Goal: Task Accomplishment & Management: Manage account settings

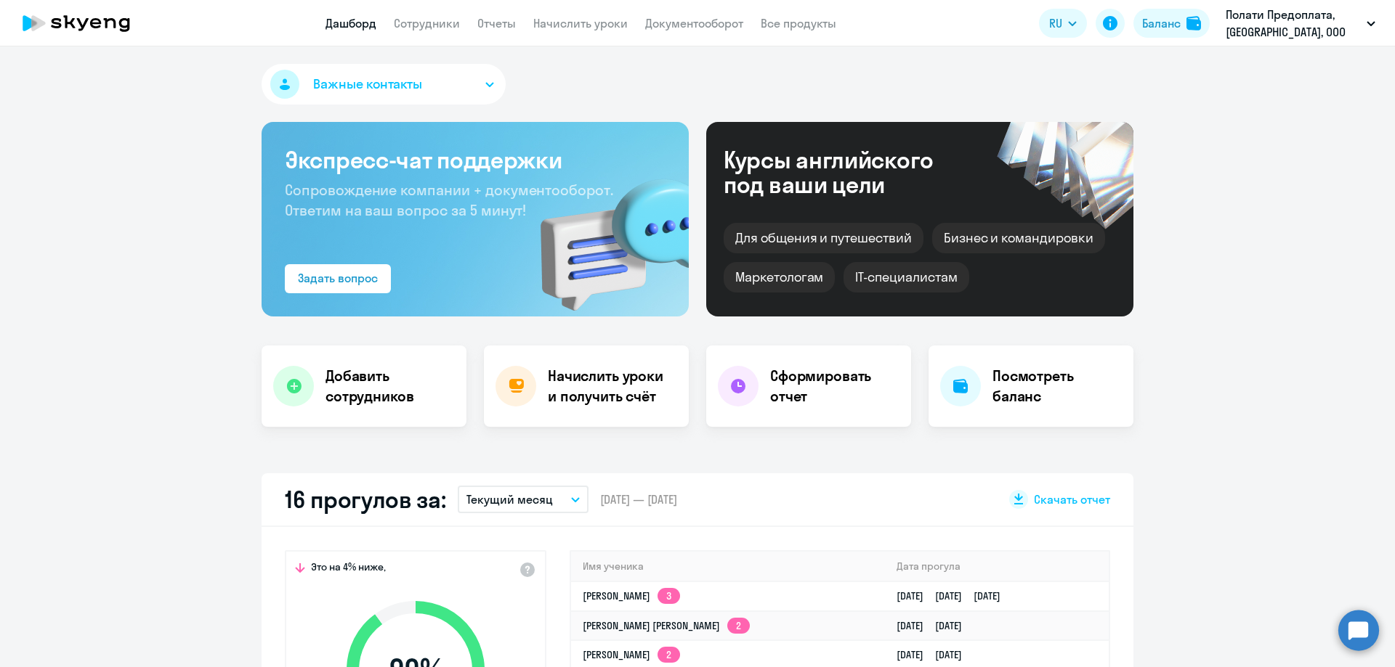
select select "30"
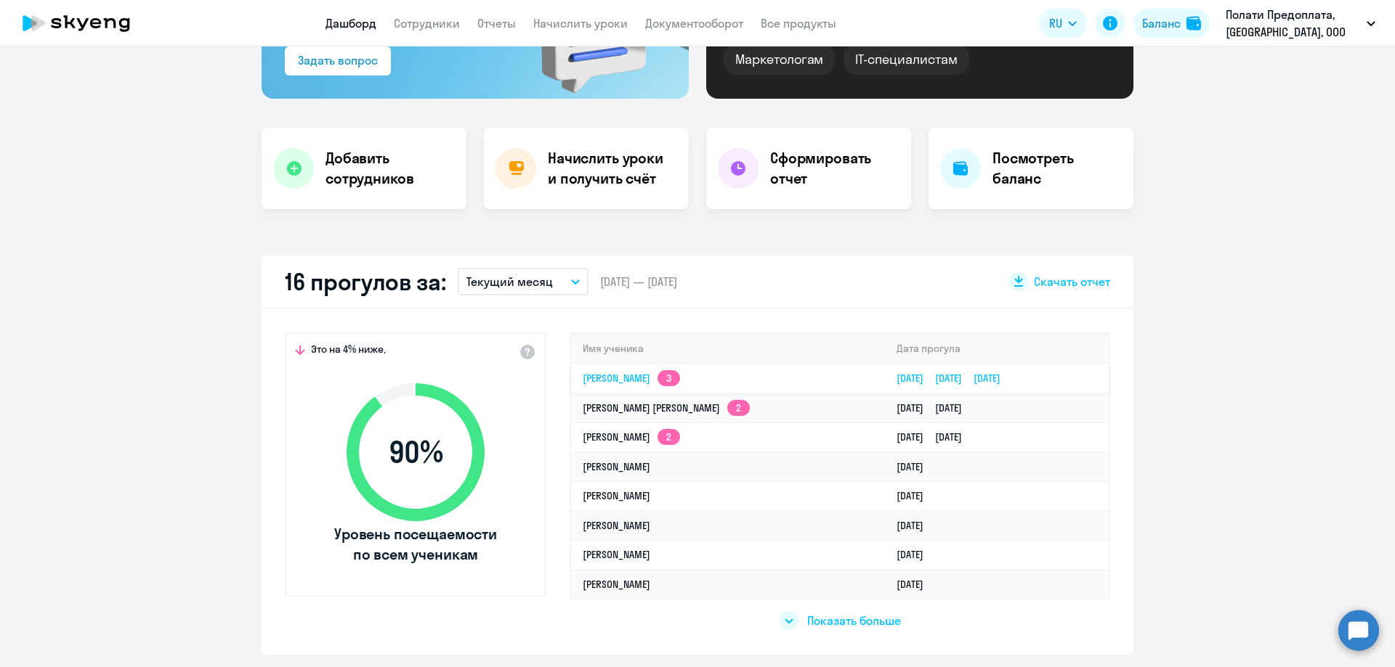
click at [611, 373] on link "Надежда Эдуардовна Пырсикова 3" at bounding box center [631, 378] width 97 height 13
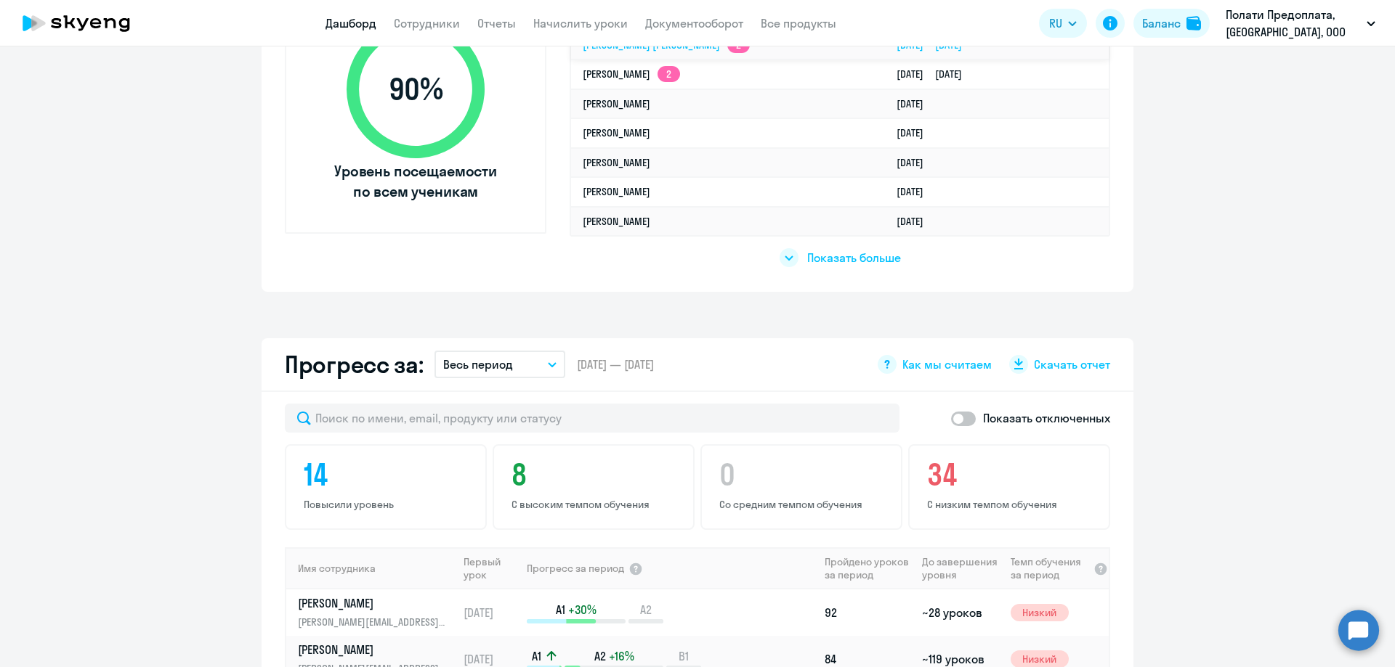
scroll to position [363, 0]
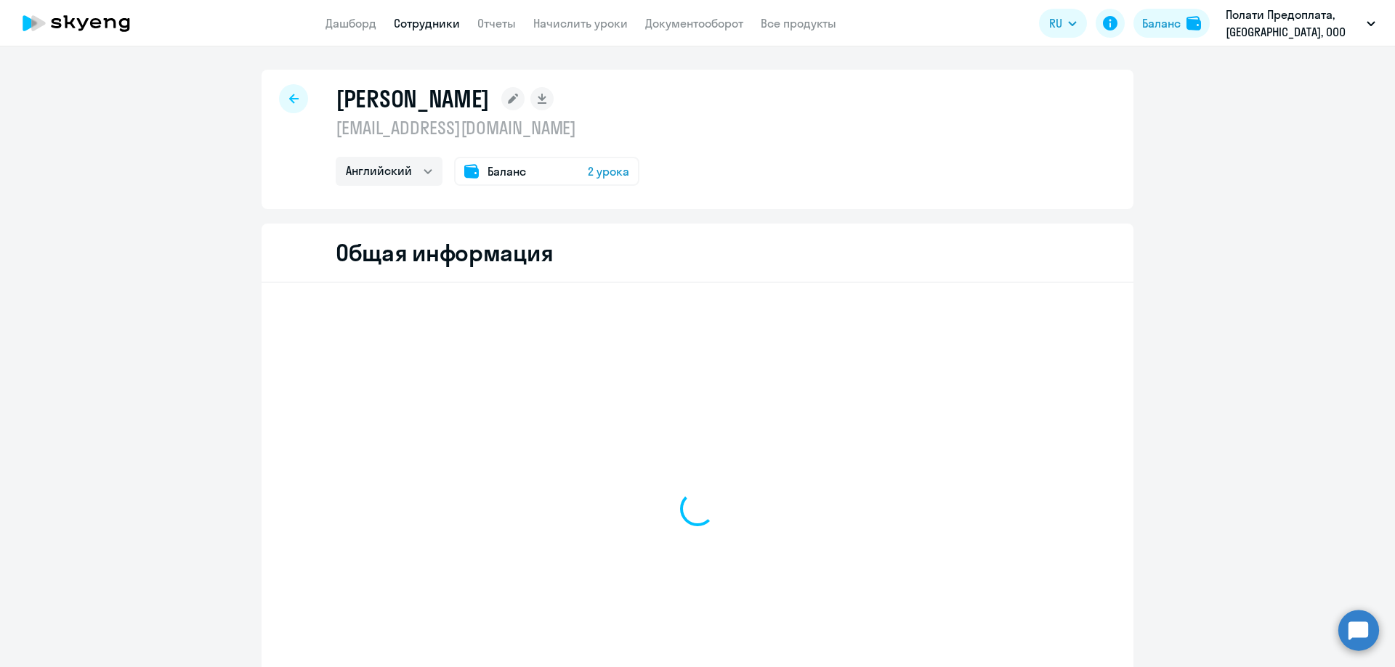
select select "english"
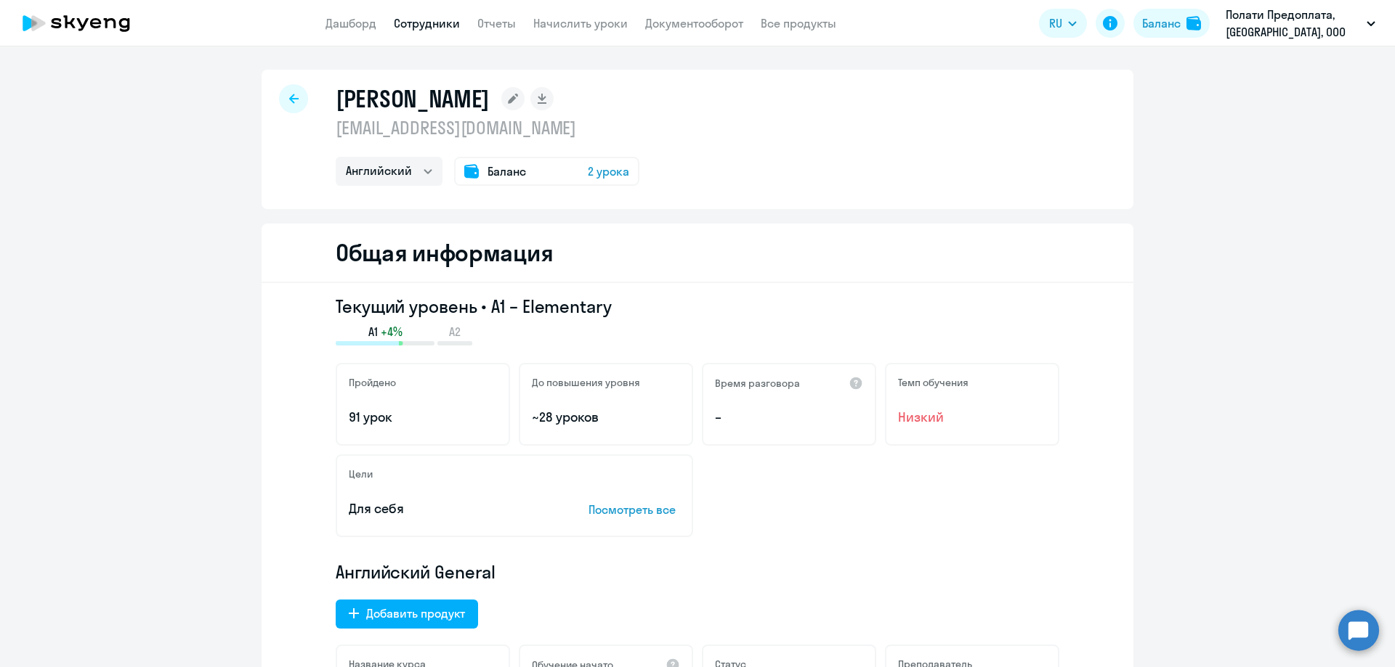
click at [336, 34] on app-header "Дашборд Сотрудники Отчеты Начислить уроки Документооборот Все продукты Дашборд …" at bounding box center [697, 23] width 1395 height 46
click at [336, 25] on link "Дашборд" at bounding box center [350, 23] width 51 height 15
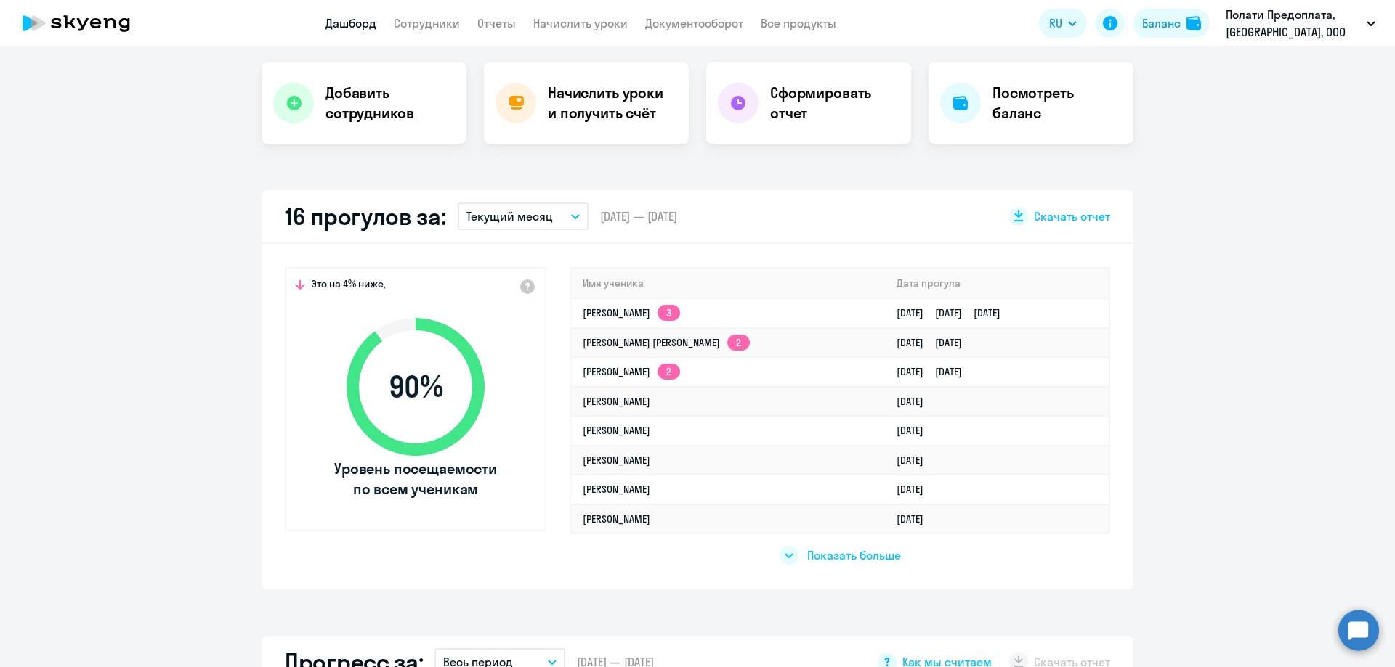
scroll to position [291, 0]
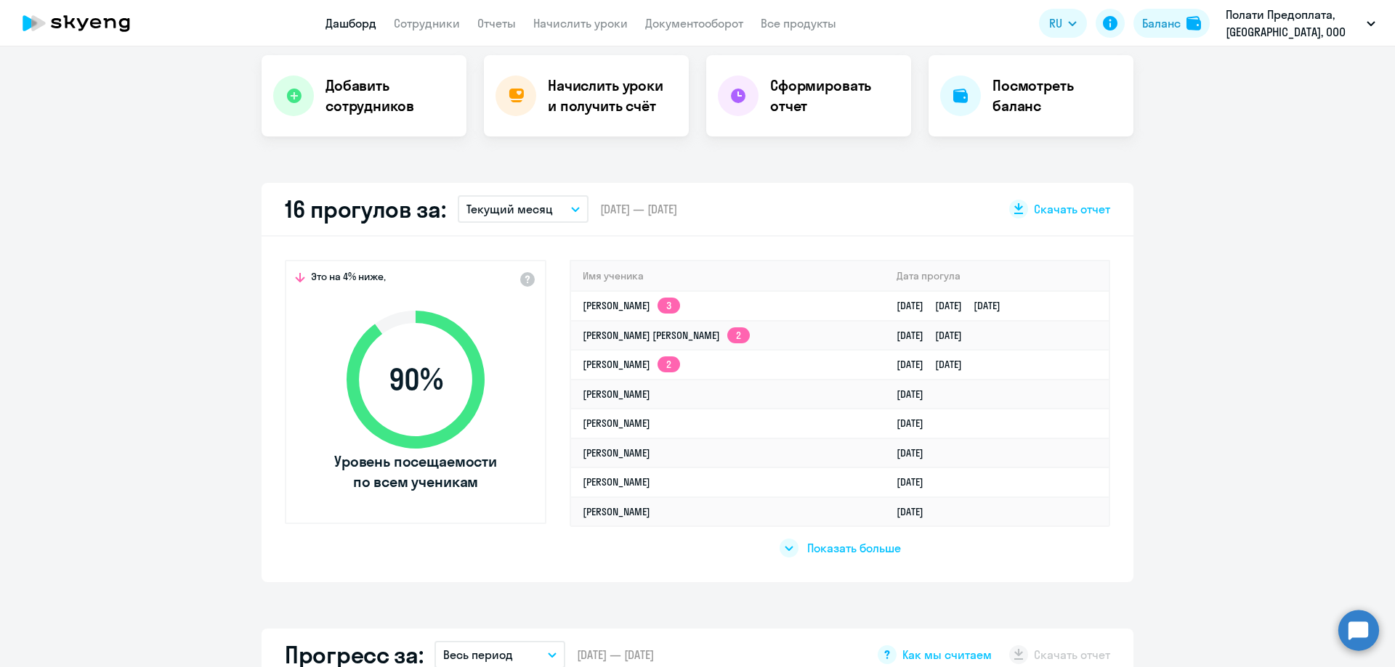
select select "30"
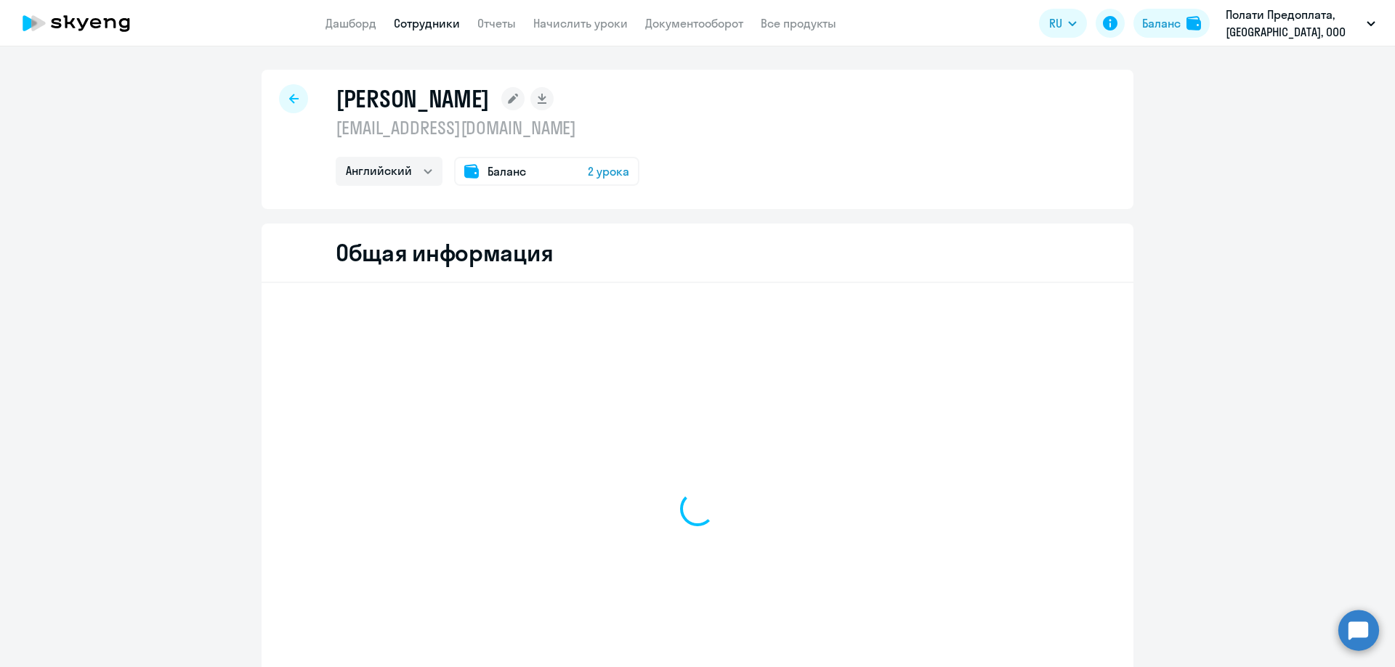
select select "english"
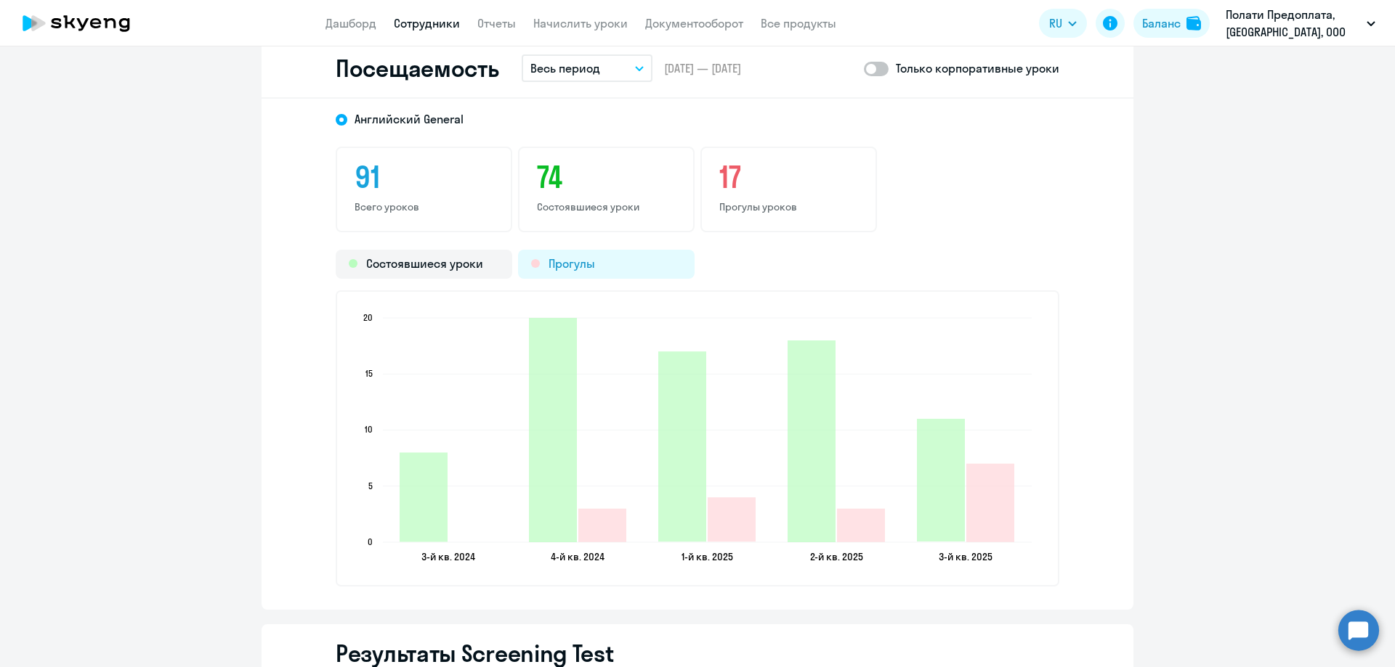
scroll to position [1816, 0]
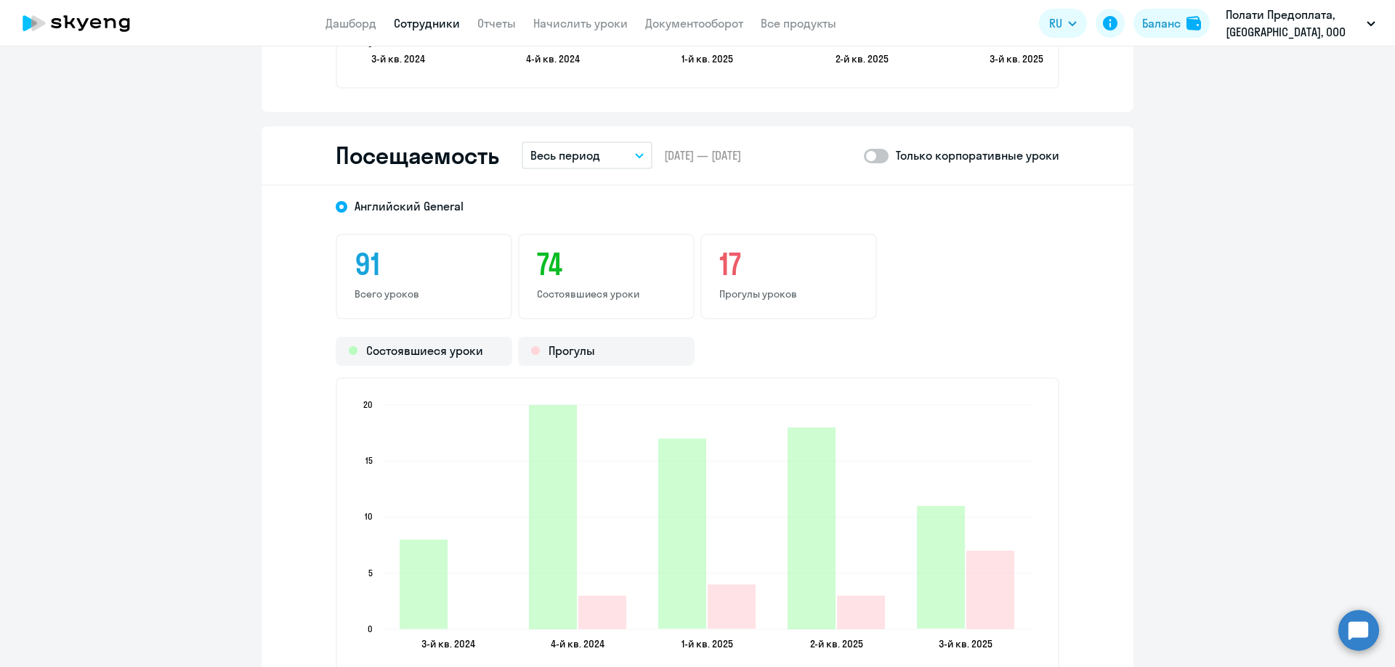
click at [626, 156] on button "Весь период" at bounding box center [586, 156] width 131 height 28
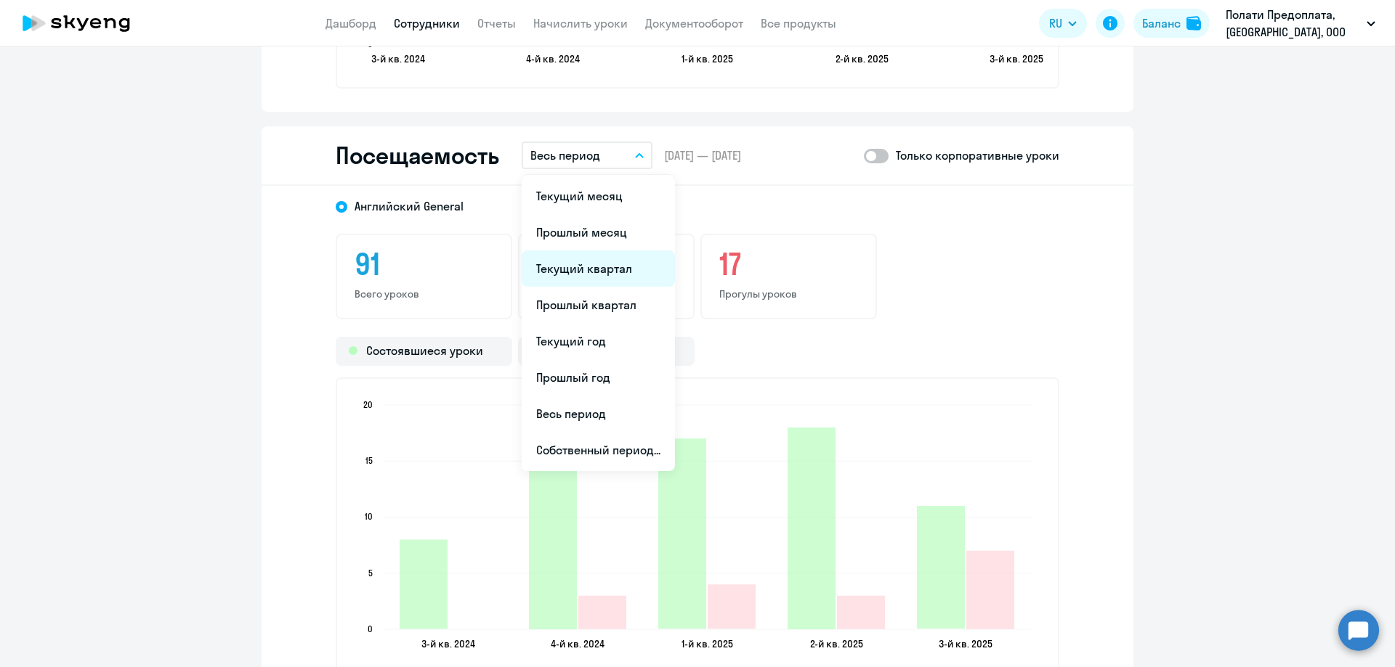
click at [588, 273] on li "Текущий квартал" at bounding box center [597, 269] width 153 height 36
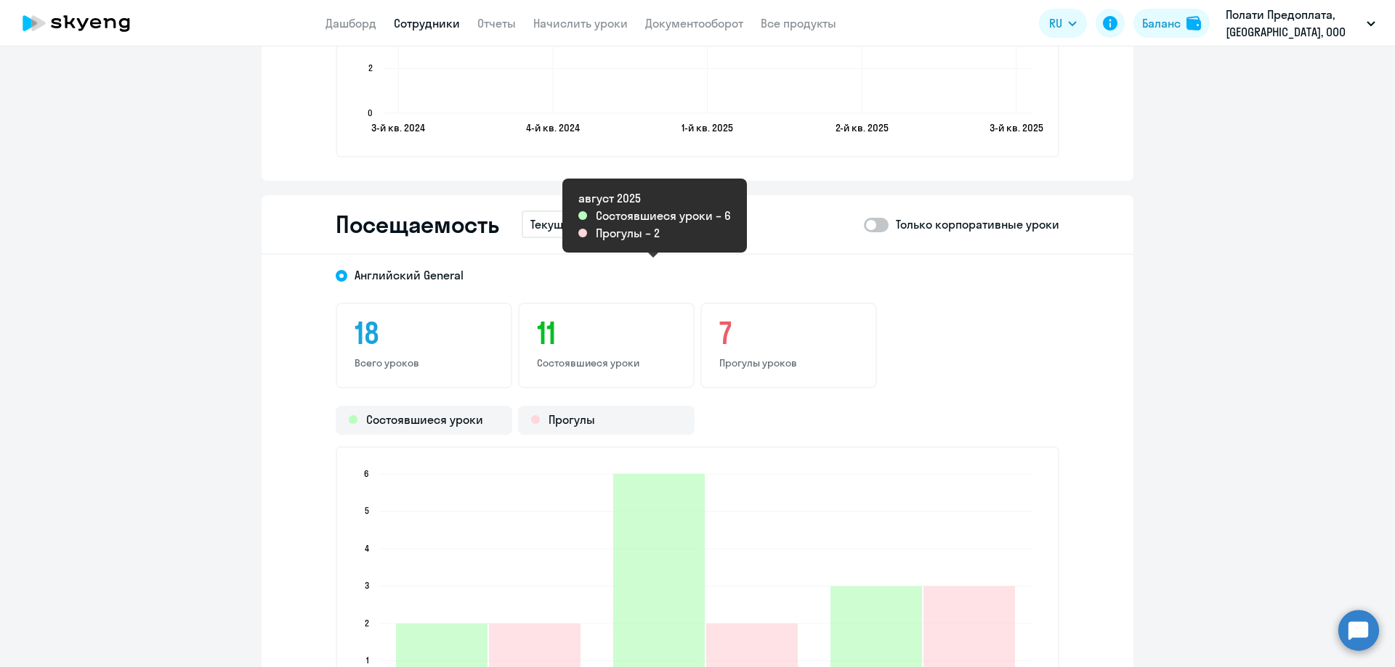
scroll to position [1743, 0]
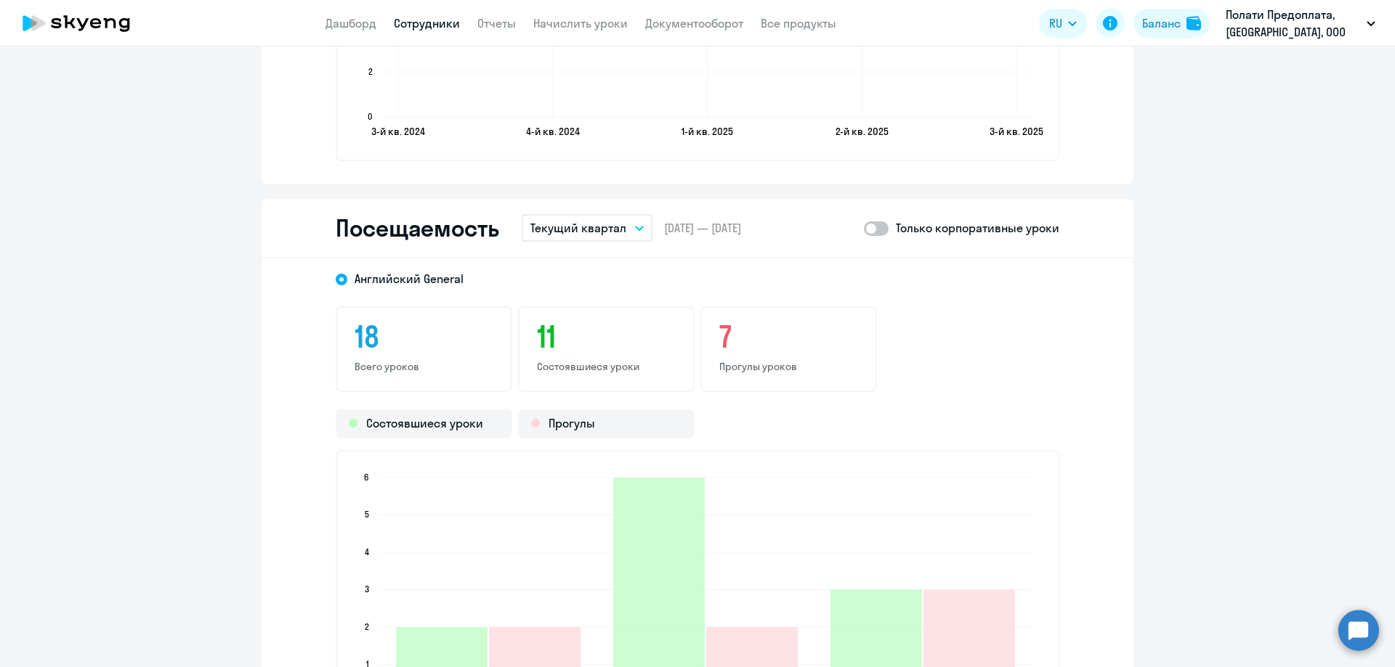
click at [639, 223] on button "Текущий квартал" at bounding box center [586, 228] width 131 height 28
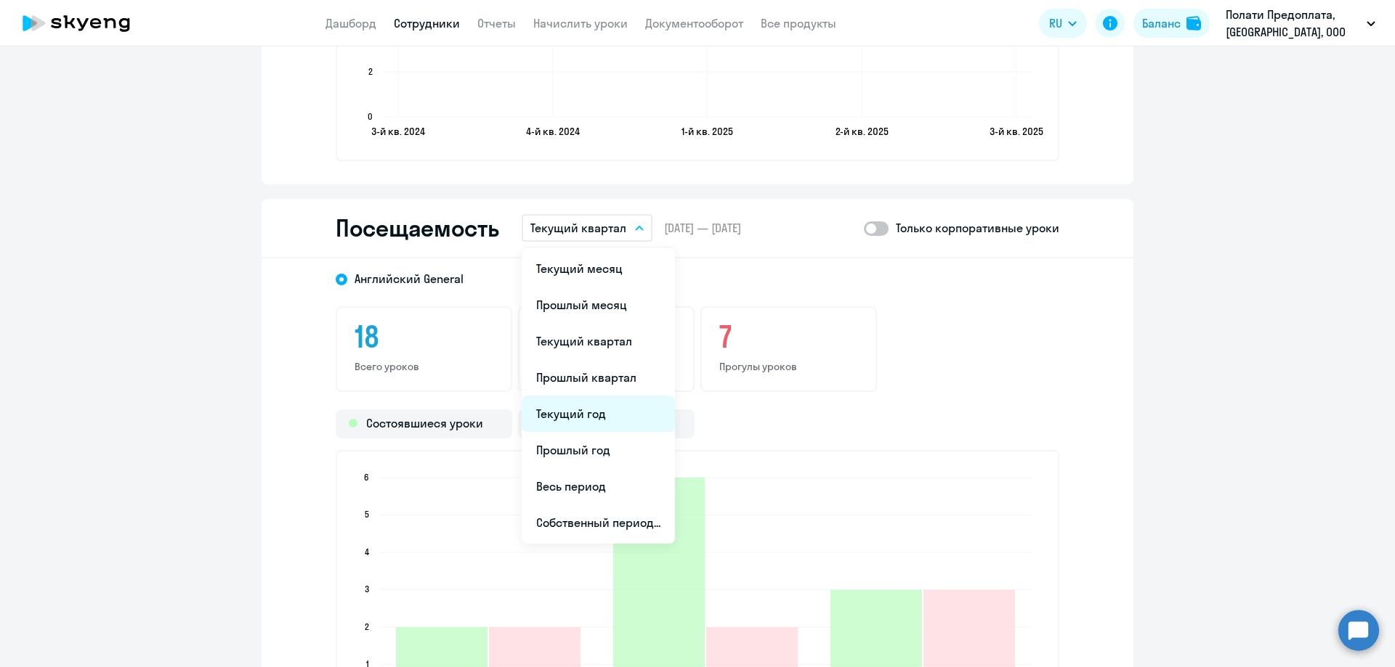
click at [601, 405] on li "Текущий год" at bounding box center [597, 414] width 153 height 36
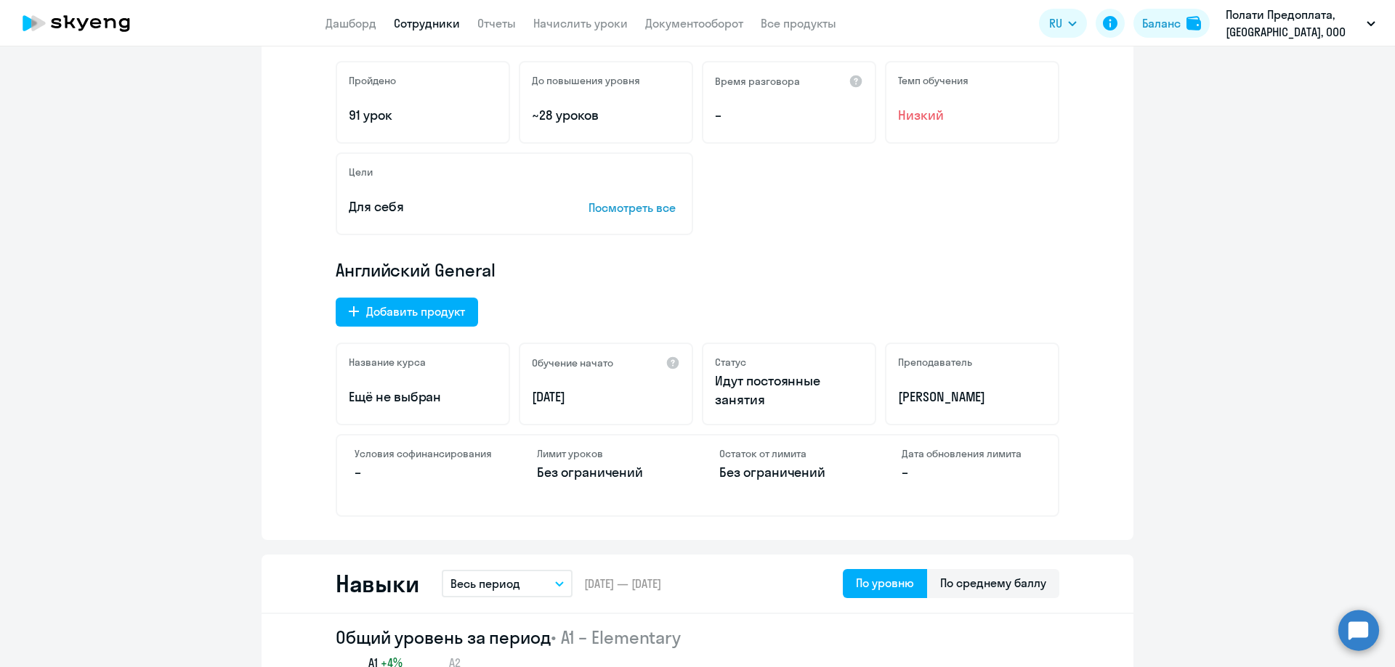
scroll to position [73, 0]
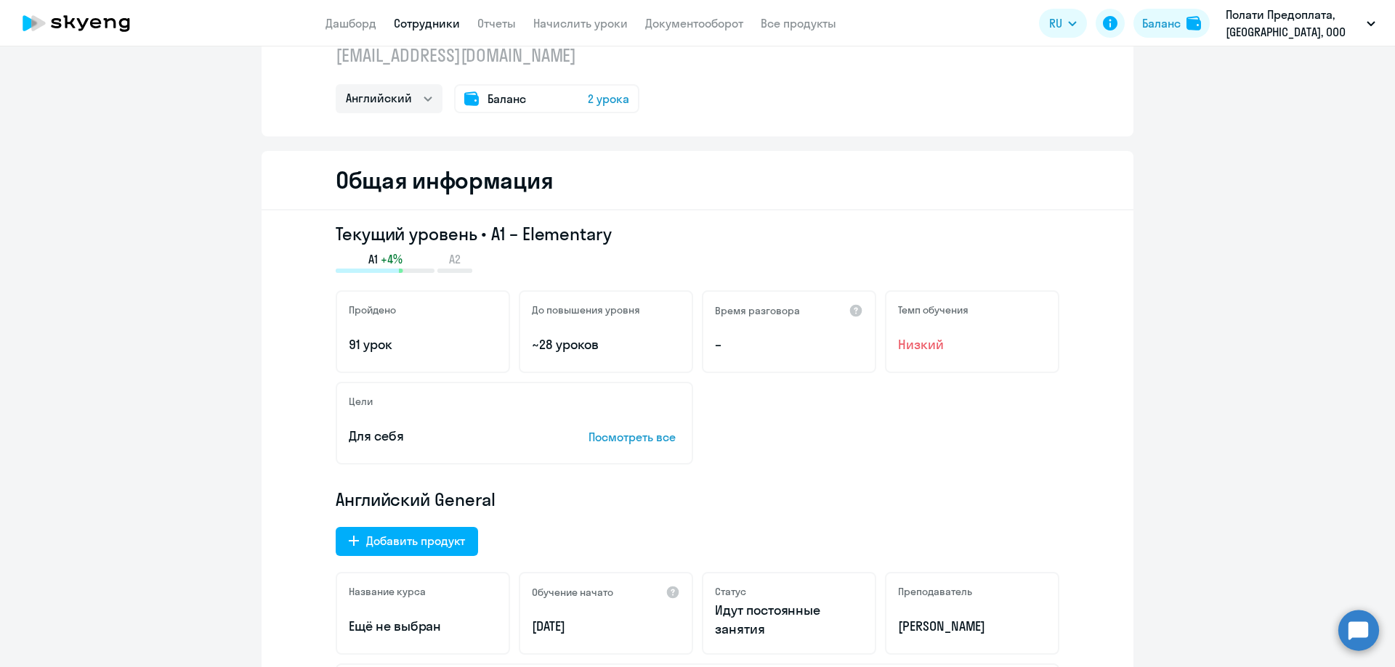
click at [438, 25] on link "Сотрудники" at bounding box center [427, 23] width 66 height 15
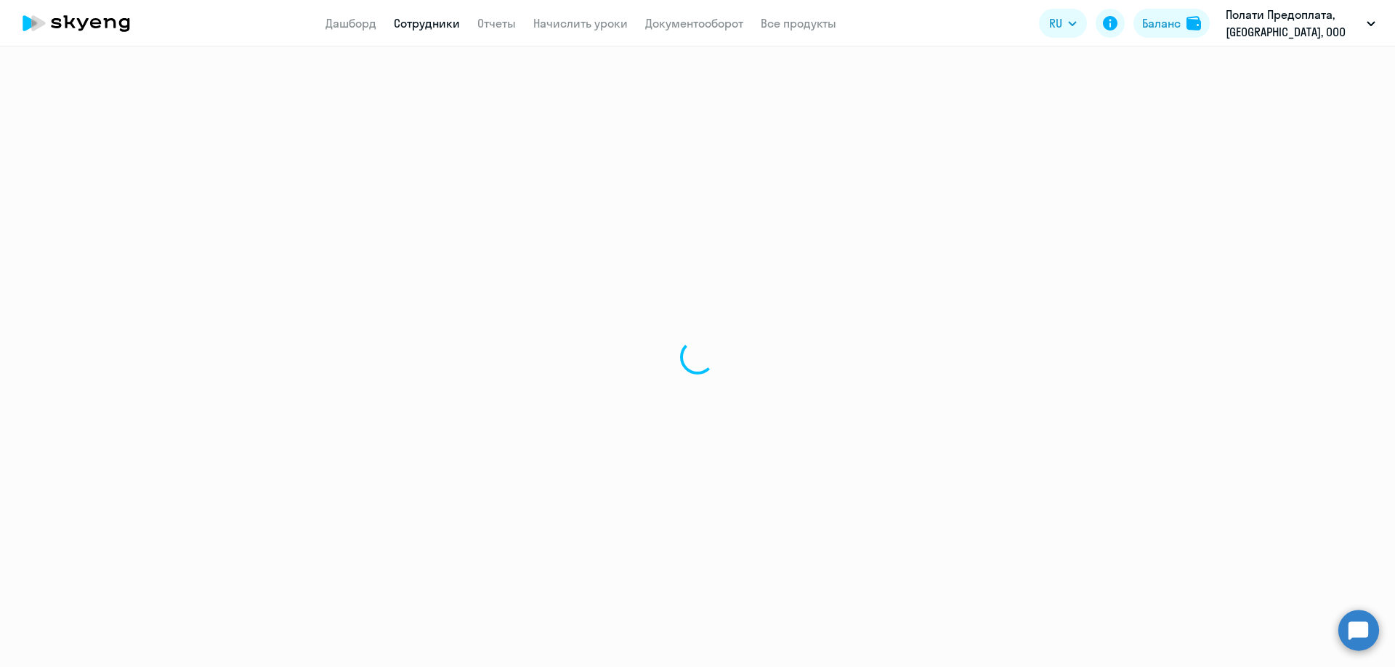
select select "30"
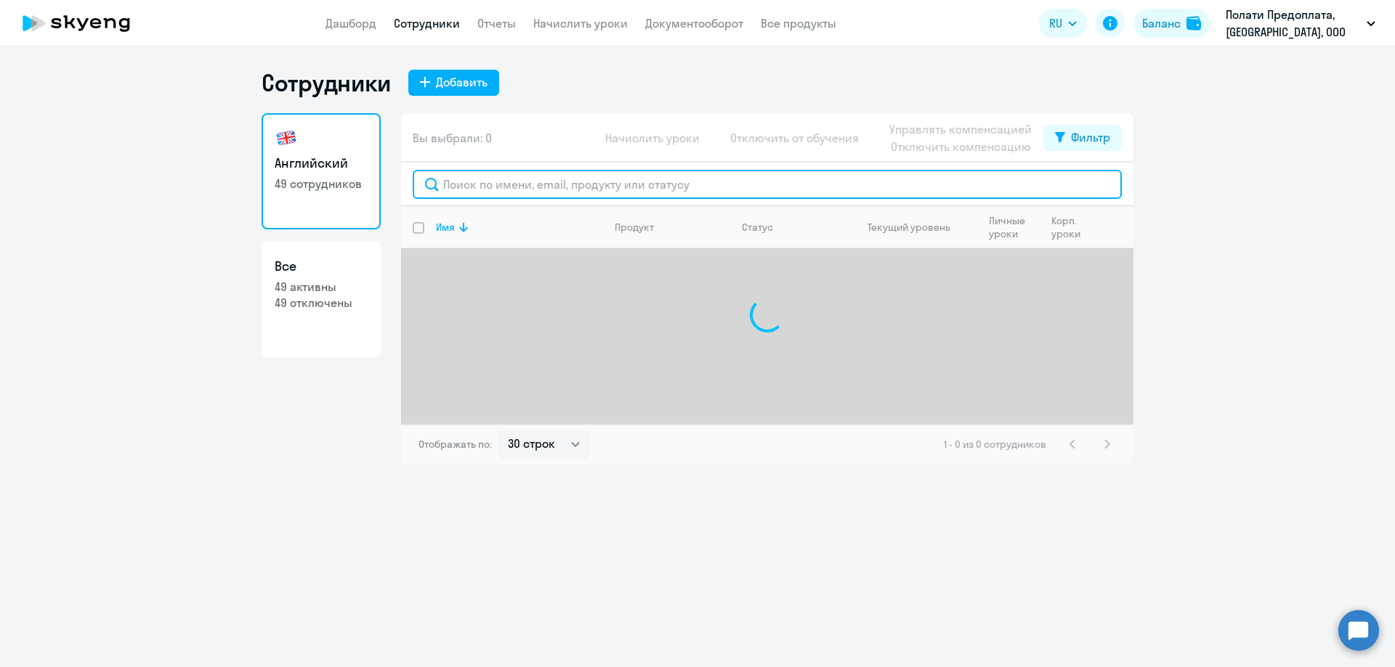
click at [489, 182] on input "text" at bounding box center [767, 184] width 709 height 29
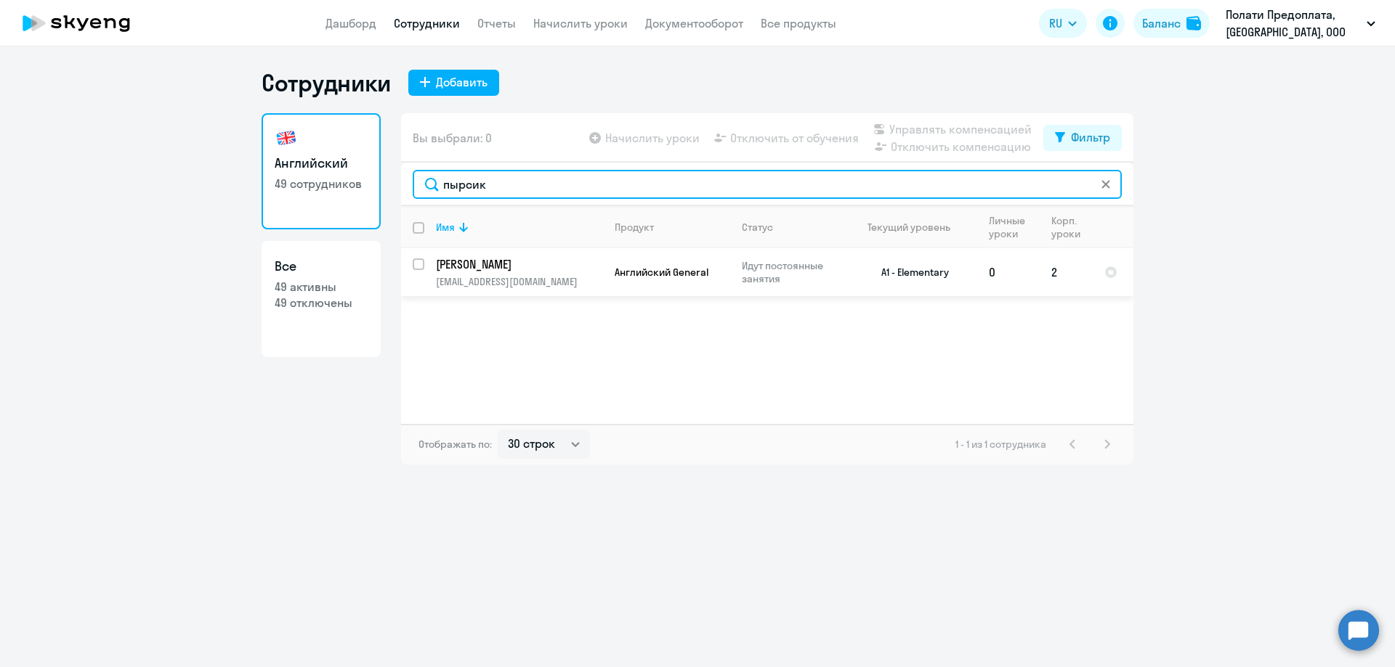
type input "пырсик"
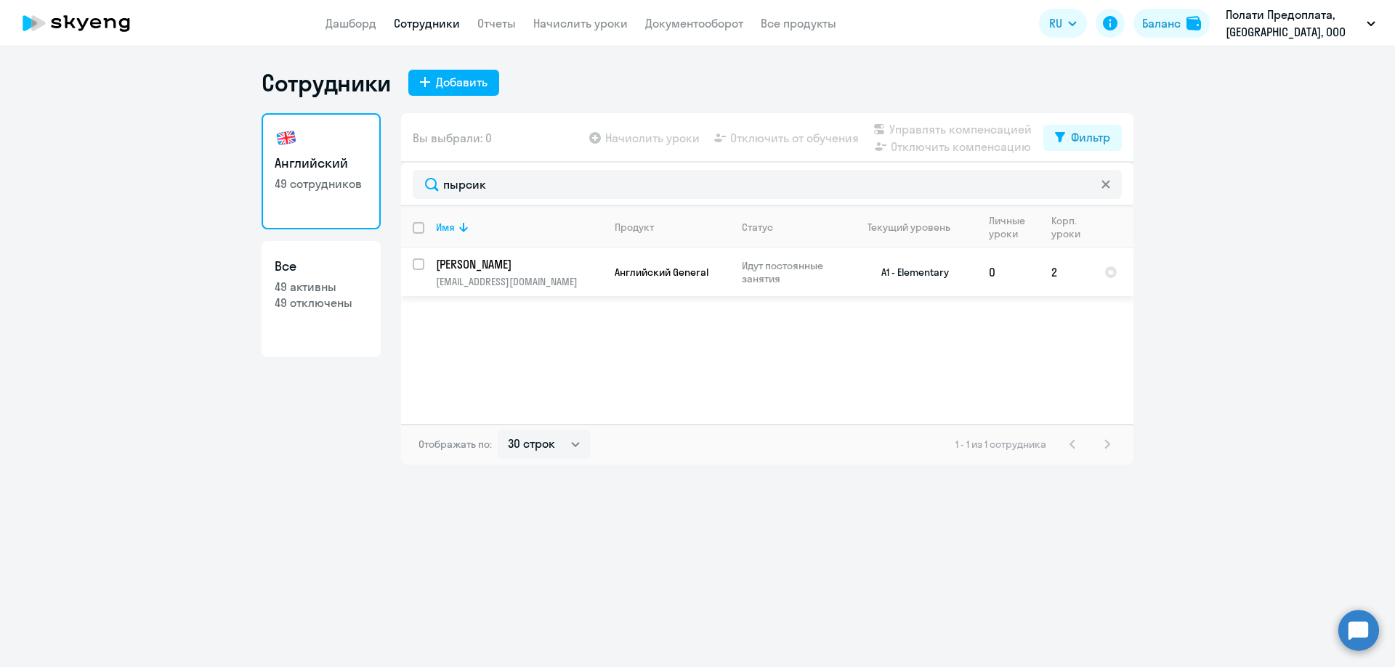
click at [417, 264] on input "select row 38729774" at bounding box center [427, 273] width 29 height 29
checkbox input "true"
click at [755, 133] on span "Отключить от обучения" at bounding box center [794, 137] width 129 height 17
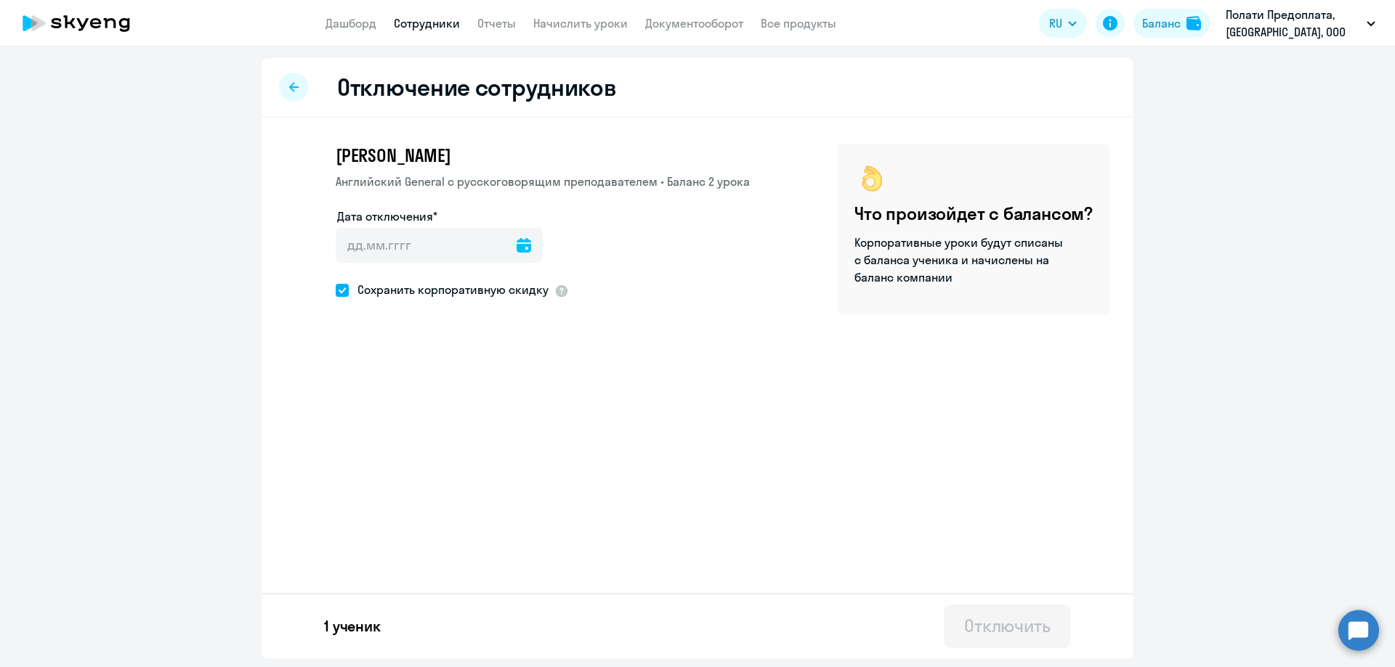
click at [516, 247] on icon at bounding box center [523, 245] width 15 height 15
click at [500, 446] on span "20" at bounding box center [501, 440] width 26 height 26
type input "[DATE]"
click at [1046, 641] on button "Отключить" at bounding box center [1006, 627] width 127 height 44
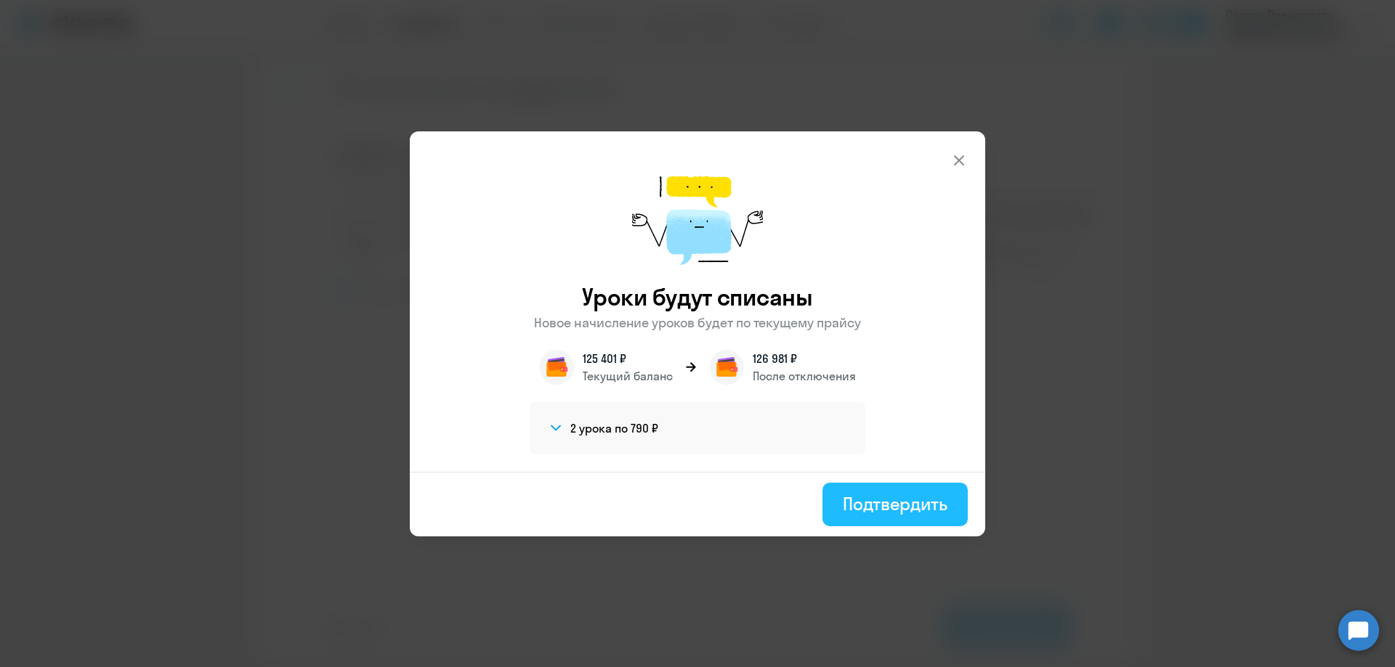
click at [898, 500] on div "Подтвердить" at bounding box center [895, 503] width 105 height 23
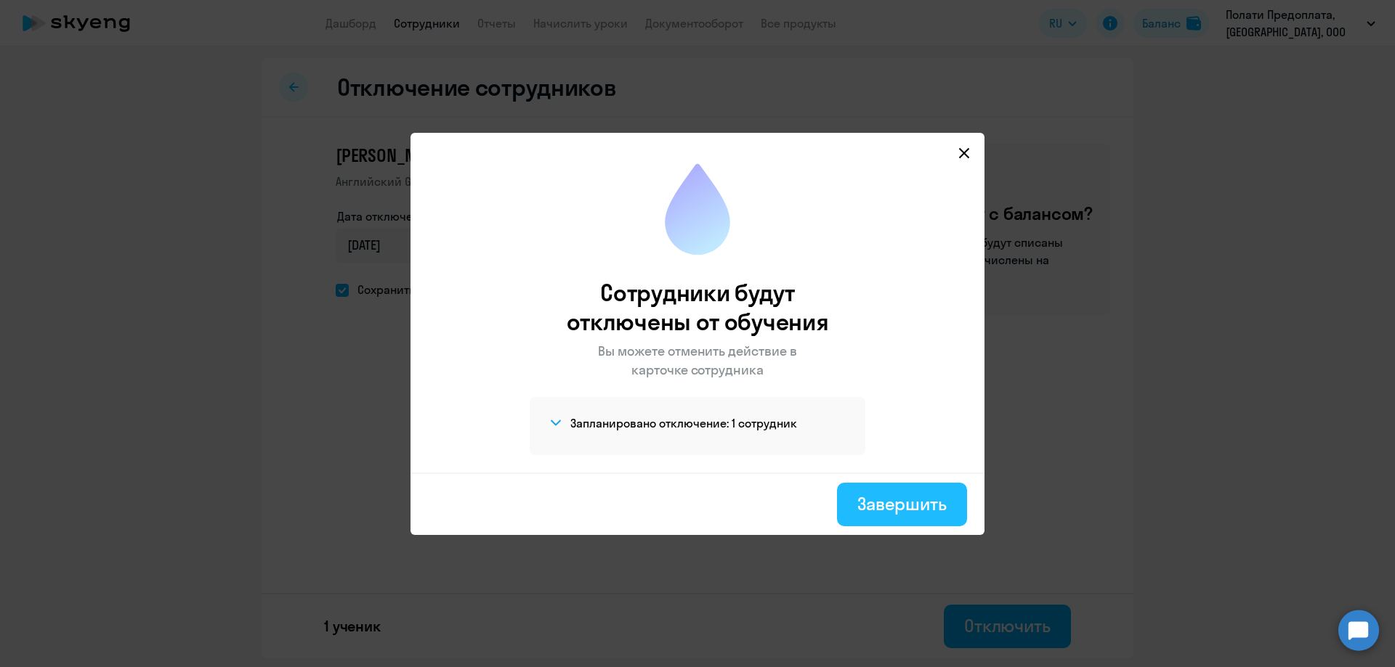
click at [933, 498] on div "Завершить" at bounding box center [901, 503] width 89 height 23
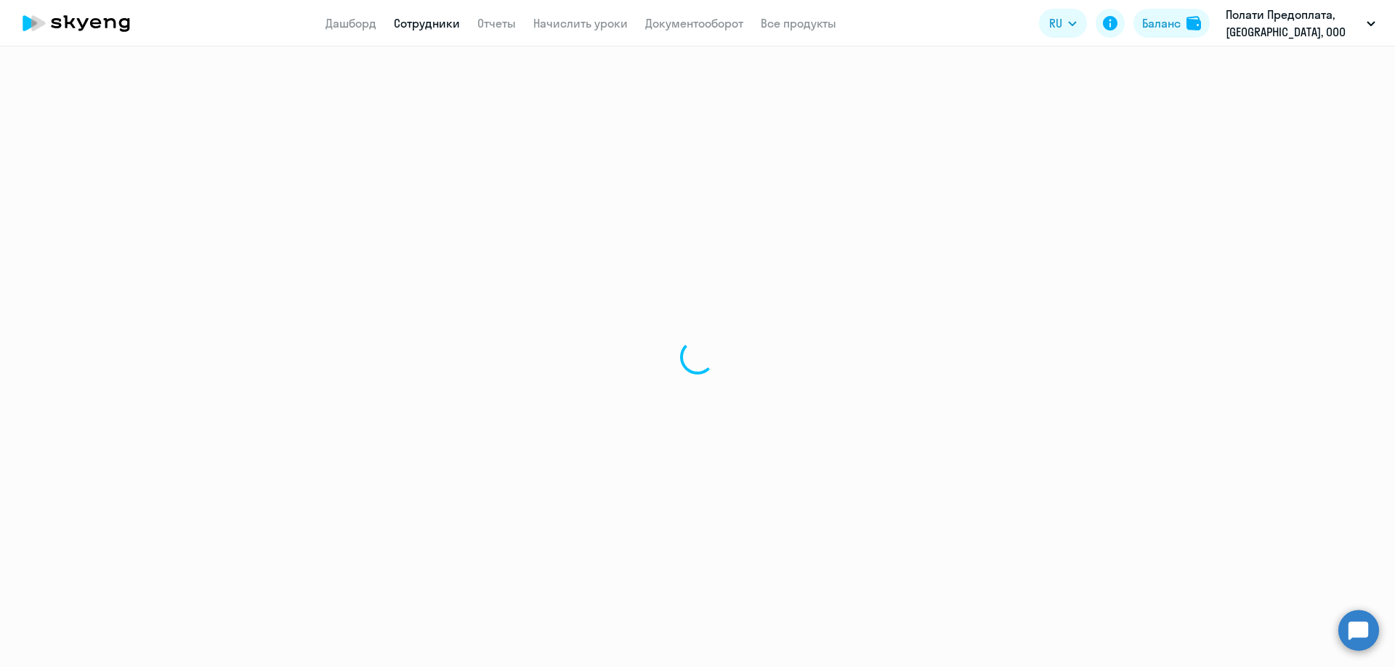
select select "30"
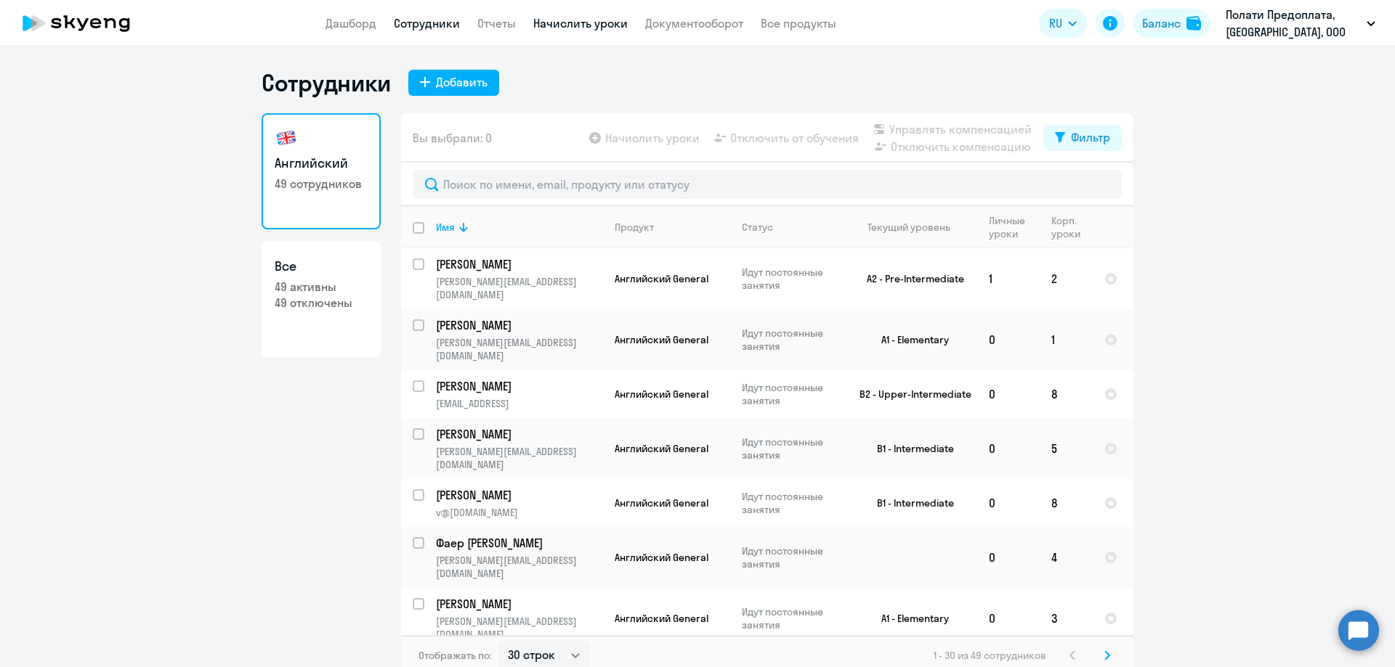
click at [594, 23] on link "Начислить уроки" at bounding box center [580, 23] width 94 height 15
click at [562, 20] on link "Начислить уроки" at bounding box center [580, 23] width 94 height 15
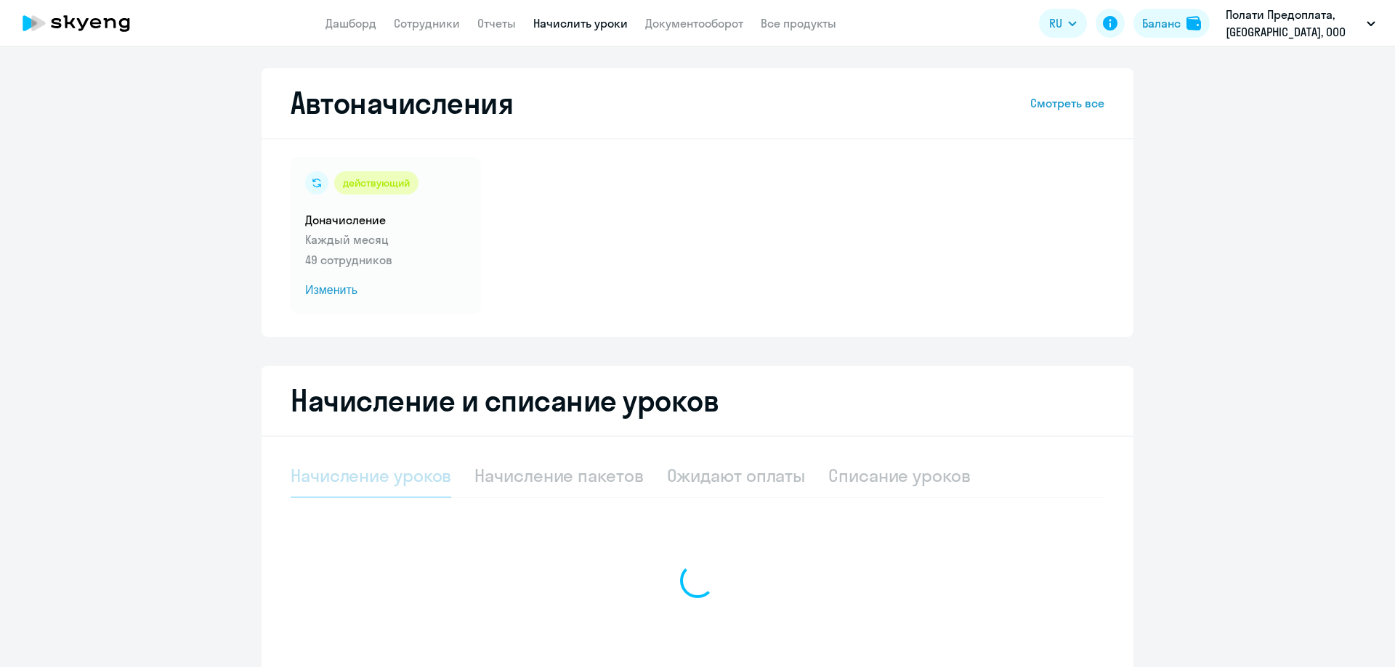
select select "10"
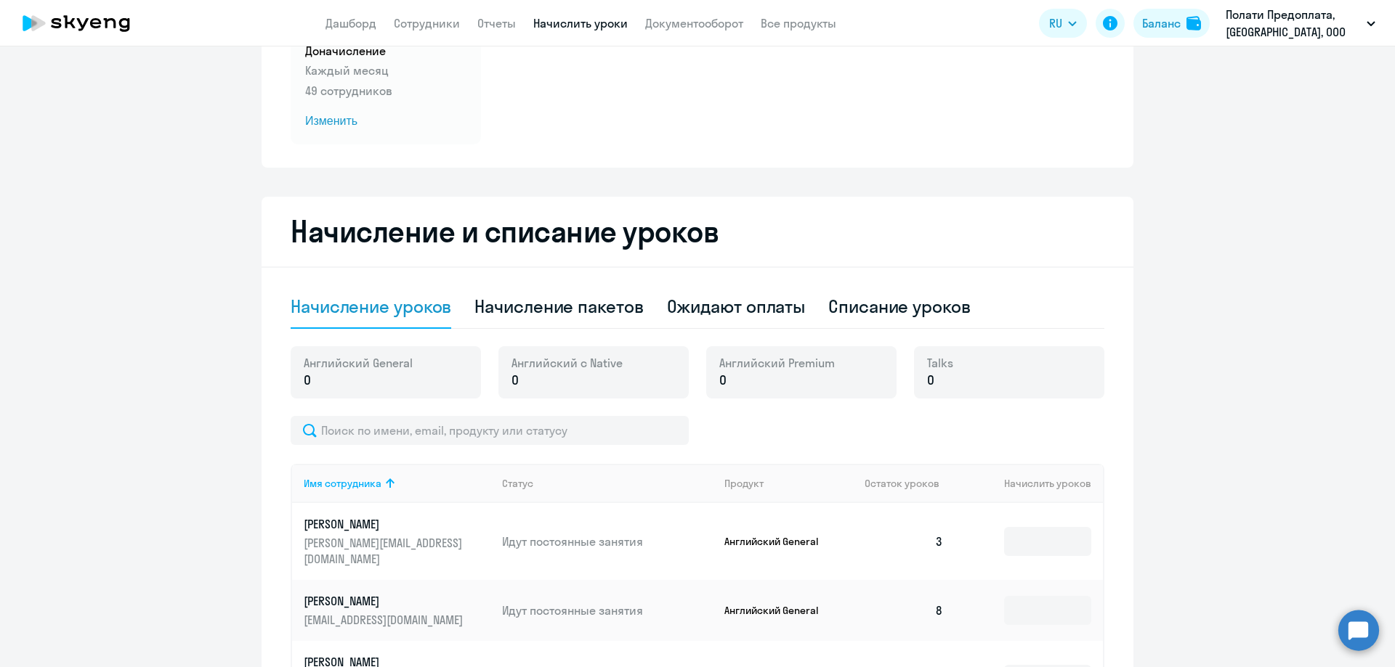
scroll to position [218, 0]
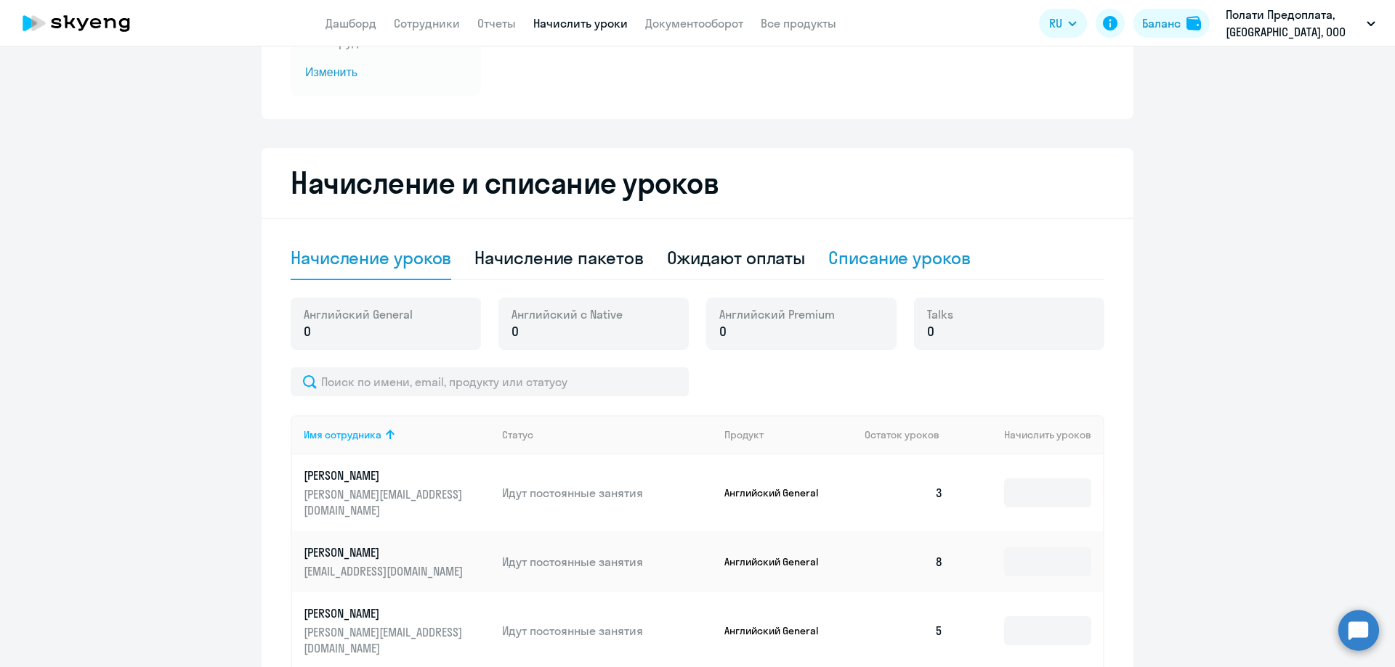
click at [890, 248] on div "Списание уроков" at bounding box center [899, 257] width 142 height 23
select select "10"
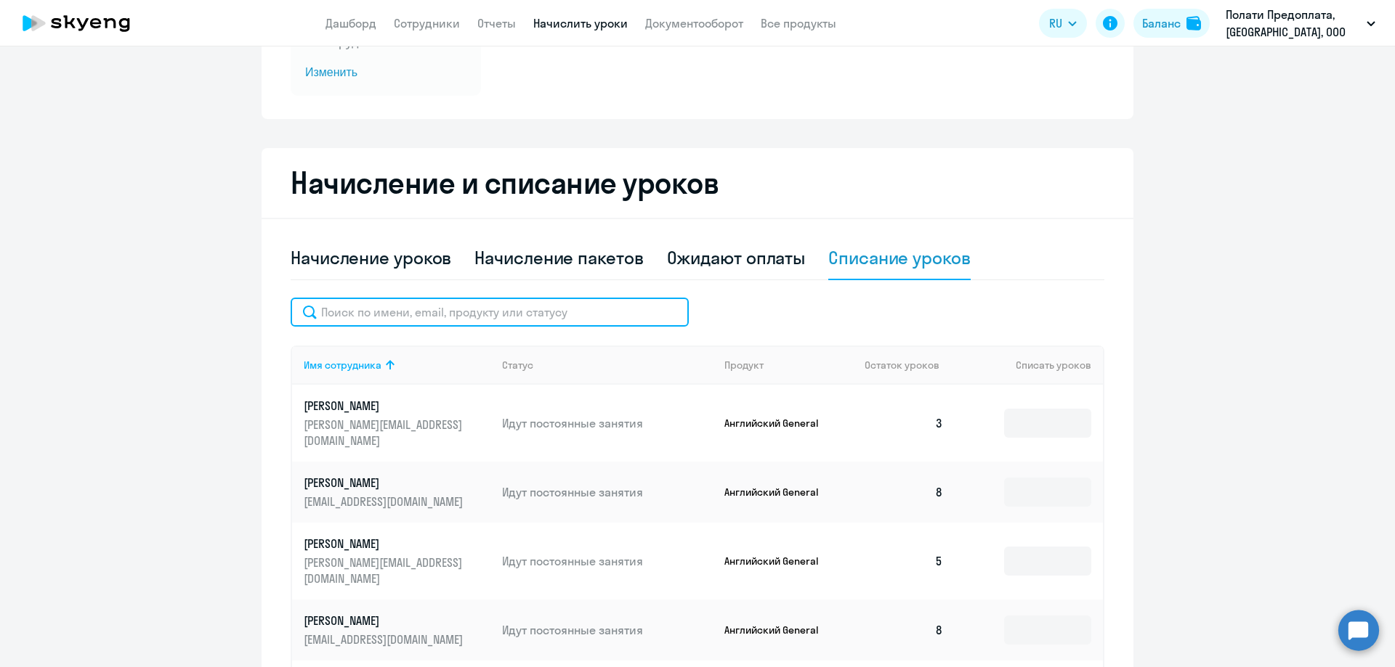
click at [357, 308] on input "text" at bounding box center [490, 312] width 398 height 29
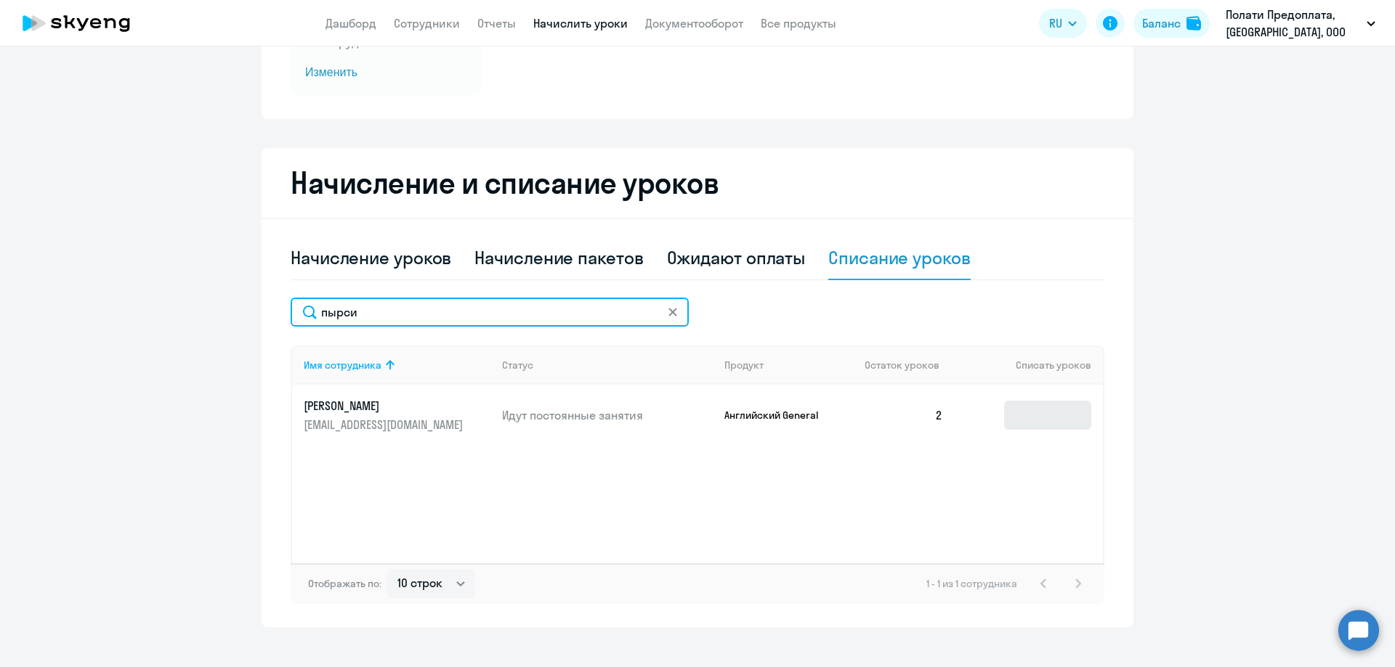
type input "пырси"
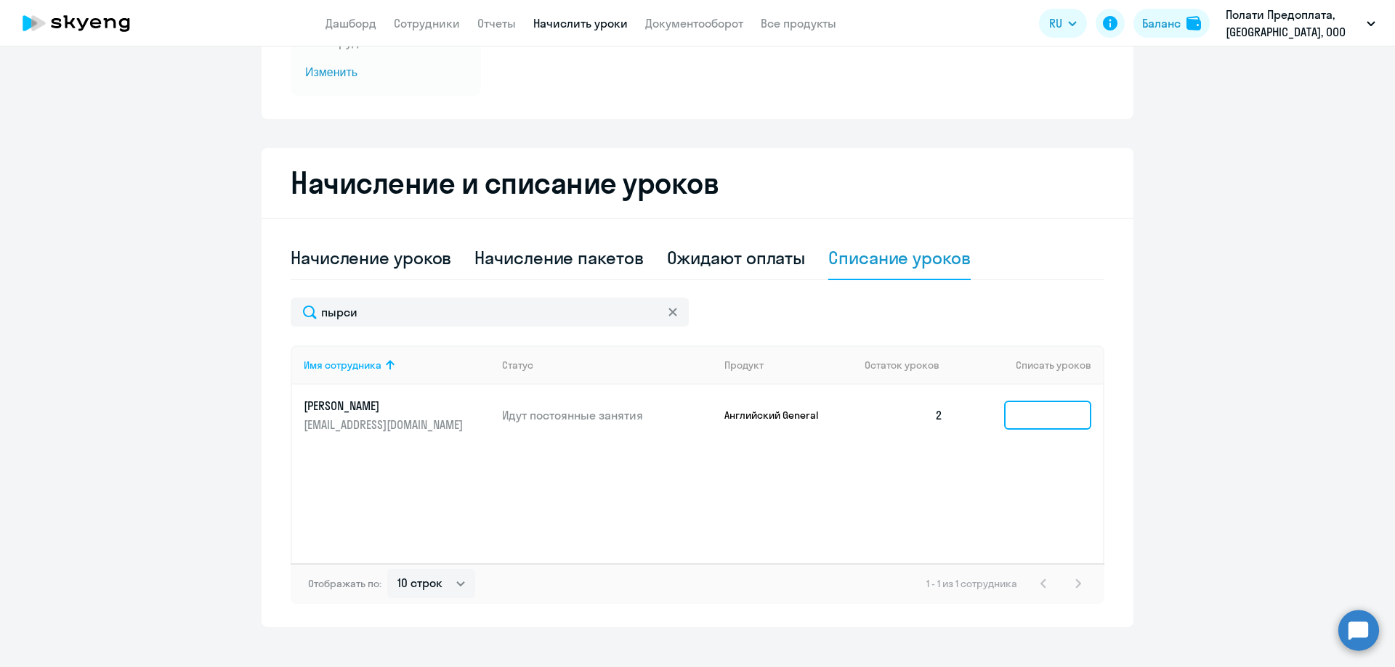
click at [1031, 409] on input at bounding box center [1047, 415] width 87 height 29
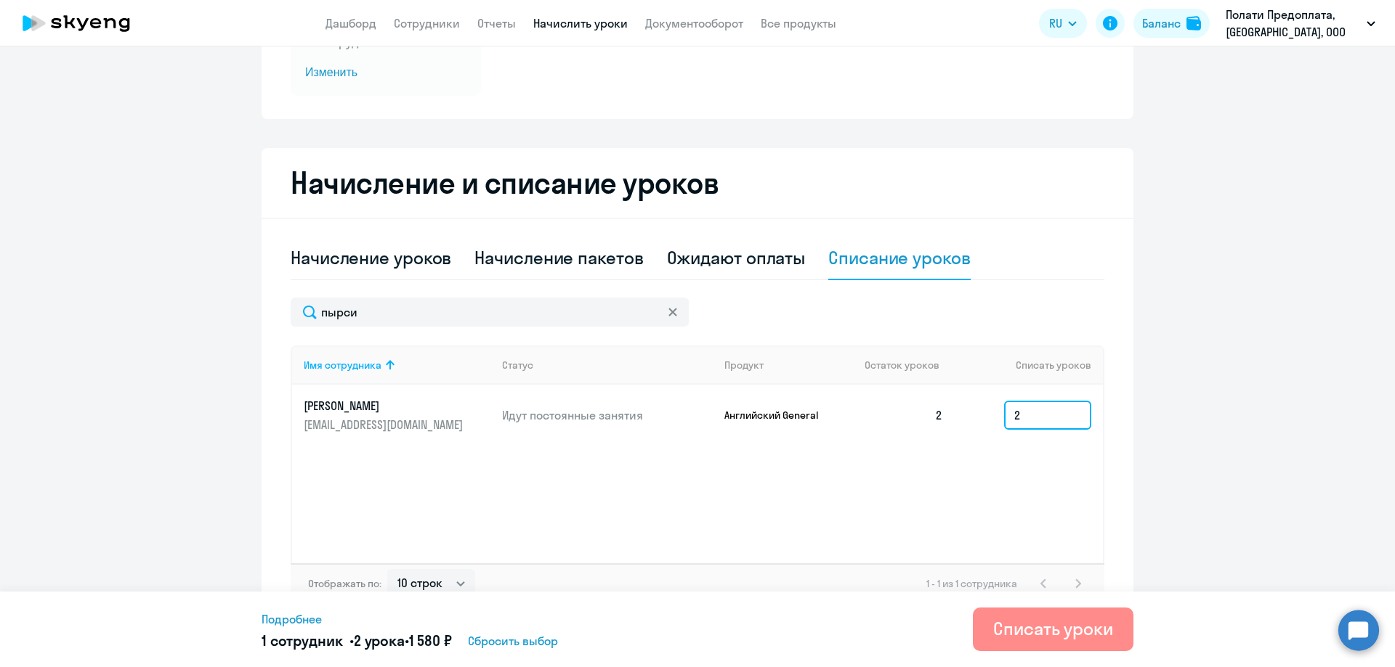
type input "2"
click at [1035, 628] on div "Списать уроки" at bounding box center [1053, 628] width 120 height 23
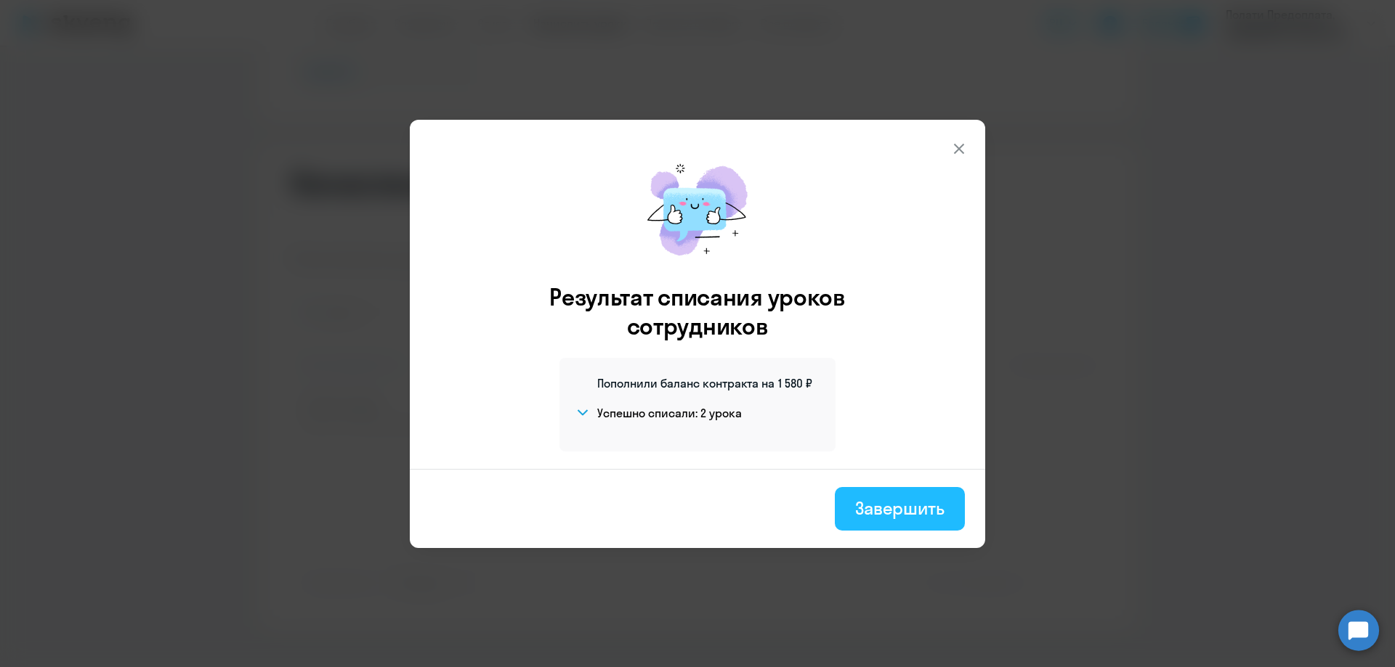
click at [904, 497] on div "Завершить" at bounding box center [899, 508] width 89 height 23
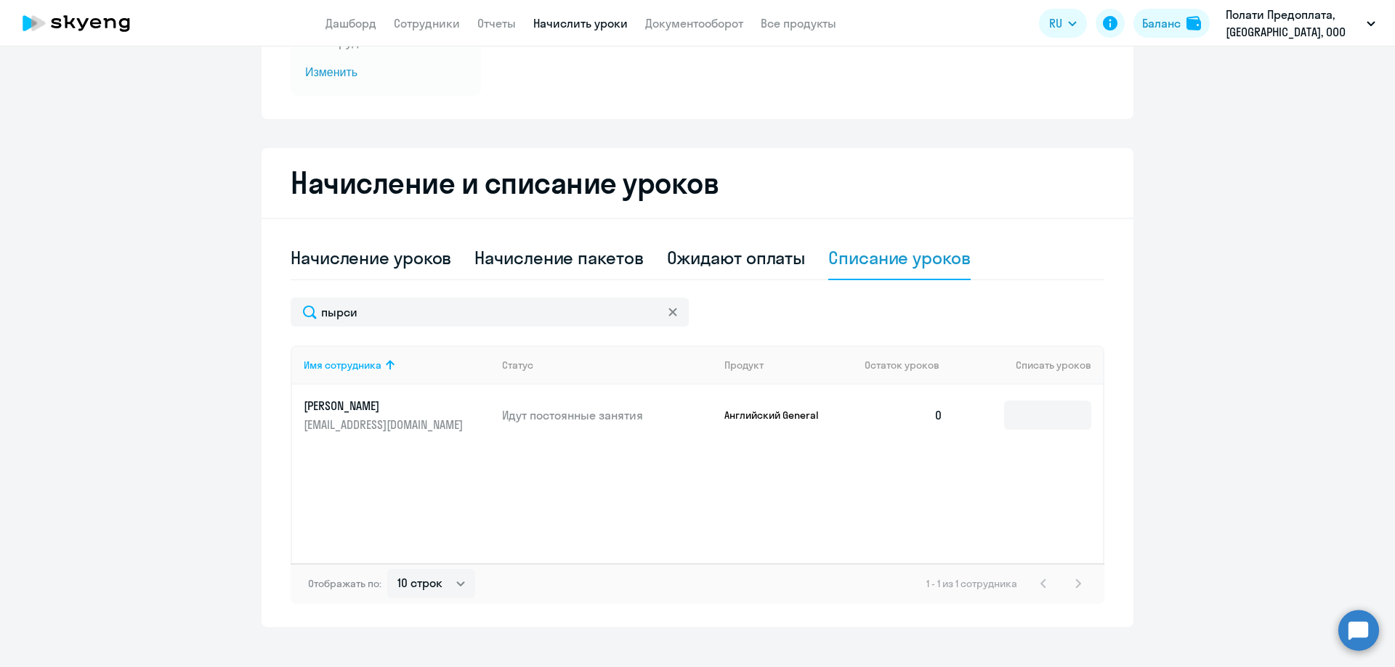
scroll to position [0, 0]
